Goal: Check status: Check status

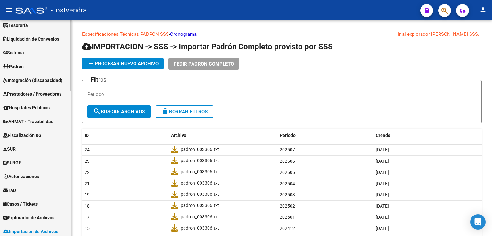
scroll to position [32, 0]
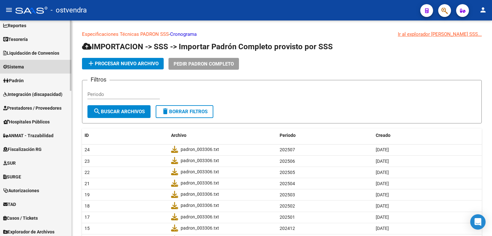
click at [19, 68] on span "Sistema" at bounding box center [13, 66] width 21 height 7
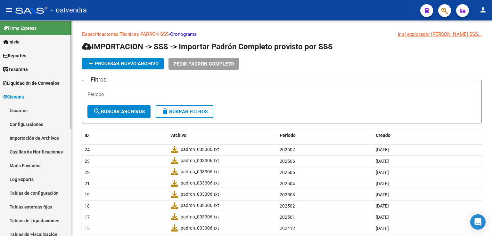
scroll to position [0, 0]
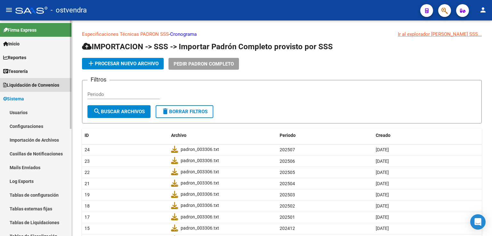
click at [17, 82] on span "Liquidación de Convenios" at bounding box center [31, 85] width 56 height 7
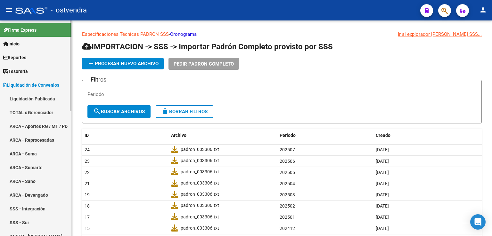
click at [20, 112] on link "TOTAL x Gerenciador" at bounding box center [35, 113] width 71 height 14
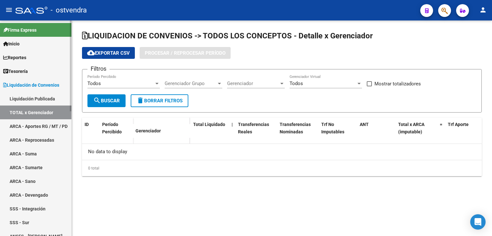
checkbox input "true"
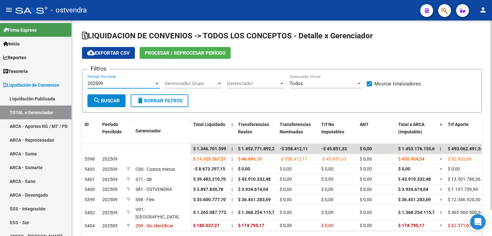
click at [93, 83] on span "202509" at bounding box center [94, 84] width 15 height 6
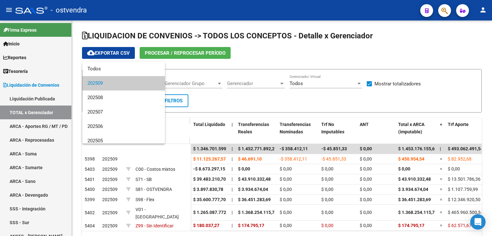
click at [128, 209] on div at bounding box center [246, 118] width 492 height 236
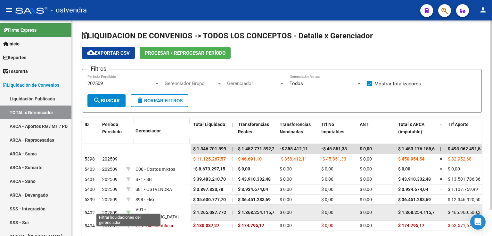
click at [128, 211] on icon at bounding box center [128, 213] width 4 height 4
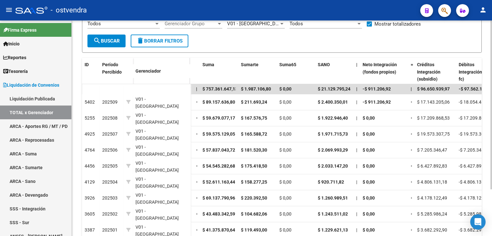
scroll to position [0, 648]
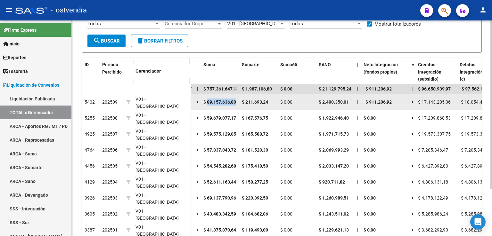
drag, startPoint x: 207, startPoint y: 96, endPoint x: 241, endPoint y: 99, distance: 34.4
click at [241, 99] on div "$ 1.265.087.772,90 | $ 1.368.254.115,73 $ 0,00 $ 0,00 $ 0,00 $ 1.368.254.115,73…" at bounding box center [195, 103] width 1306 height 16
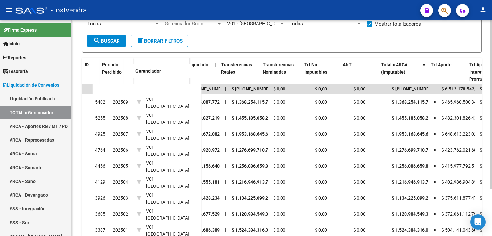
scroll to position [0, 0]
